Goal: Find specific page/section: Find specific page/section

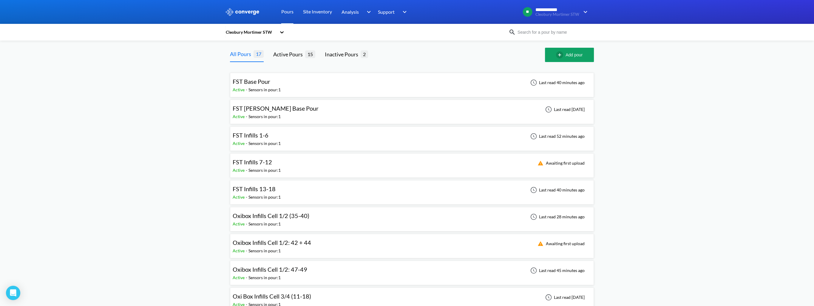
click at [263, 81] on span "FST Base Pour" at bounding box center [252, 81] width 38 height 7
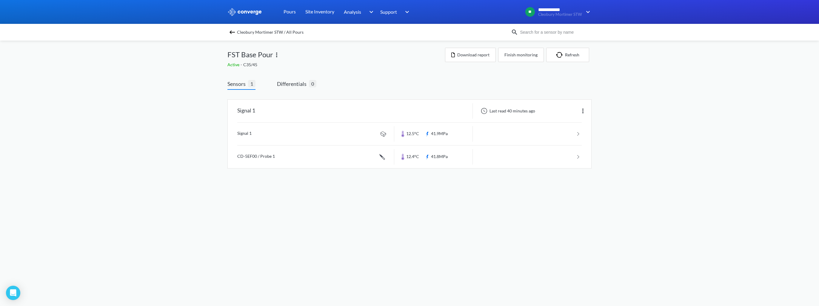
click at [232, 27] on div "Cleobury Mortimer STW / All Pours" at bounding box center [409, 32] width 819 height 17
click at [232, 33] on img at bounding box center [231, 32] width 7 height 7
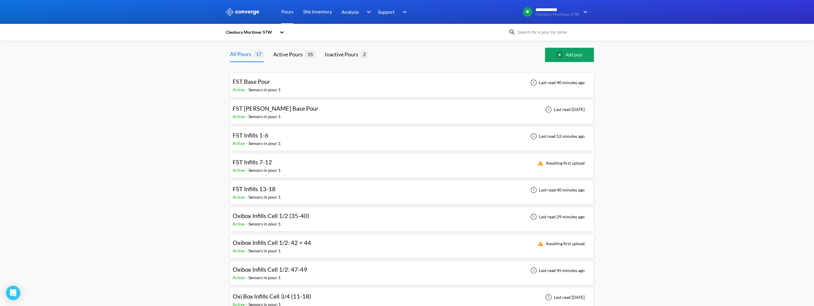
click at [261, 79] on span "FST Base Pour" at bounding box center [252, 81] width 38 height 7
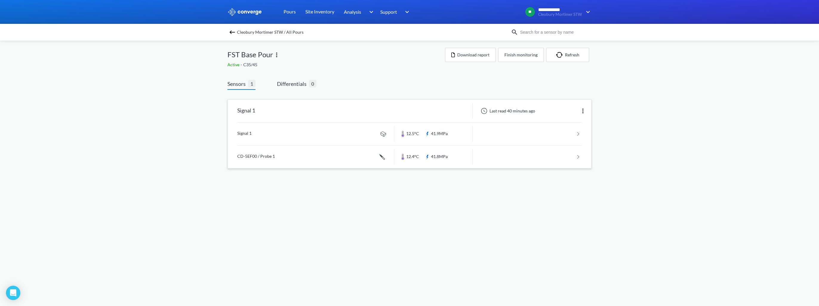
click at [416, 155] on link at bounding box center [409, 157] width 344 height 23
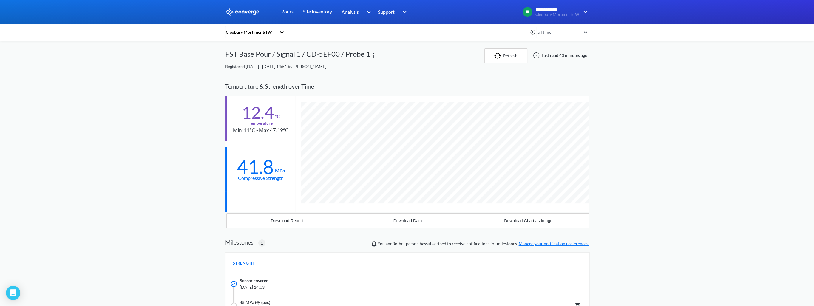
scroll to position [390, 364]
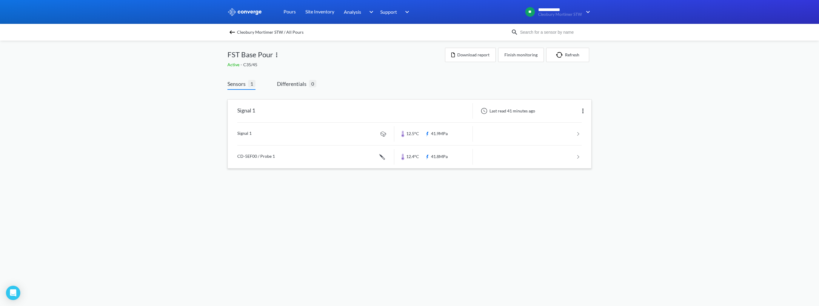
click at [324, 161] on link at bounding box center [409, 157] width 344 height 23
